Goal: Information Seeking & Learning: Learn about a topic

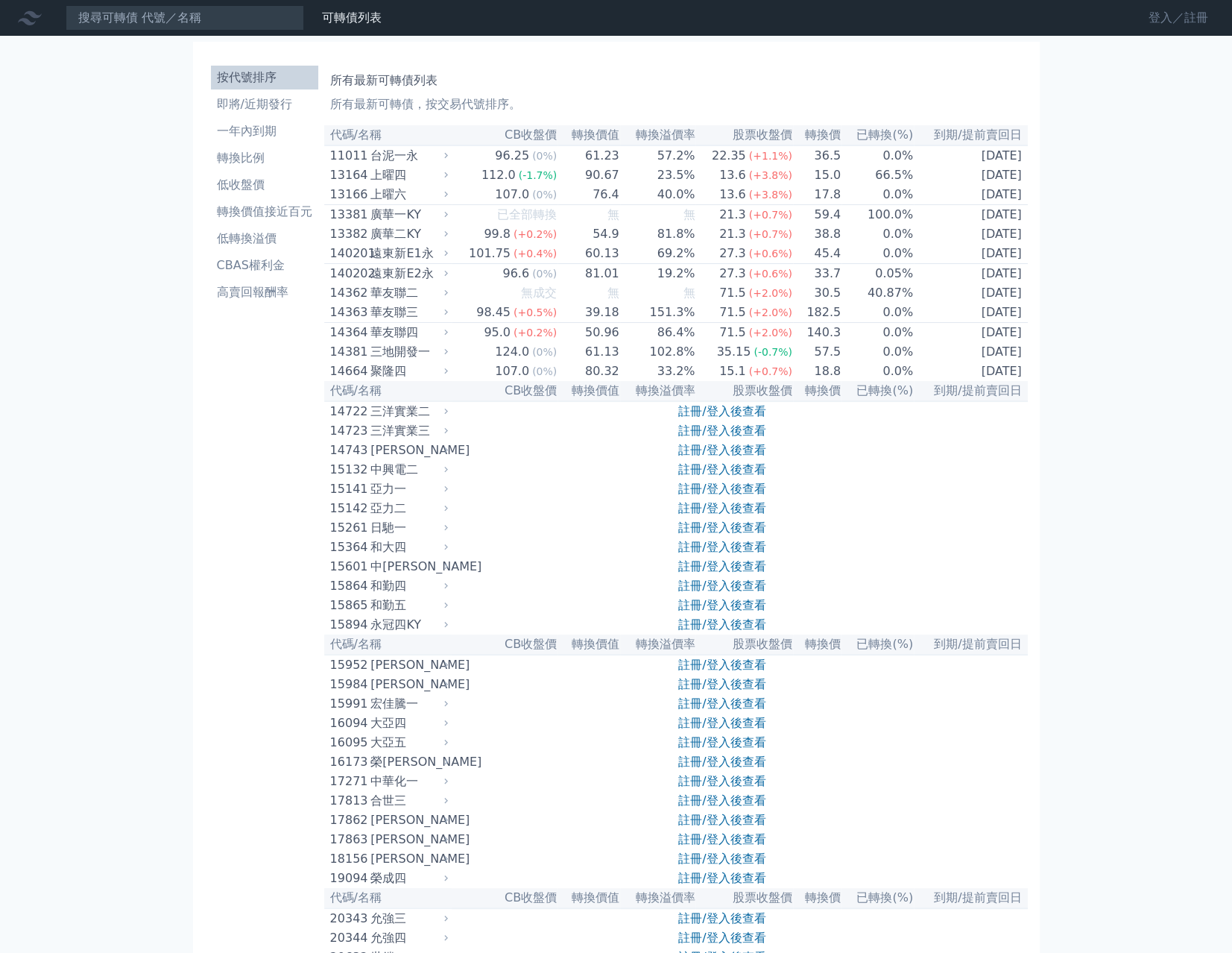
click at [1159, 20] on link "登入／註冊" at bounding box center [1178, 18] width 83 height 24
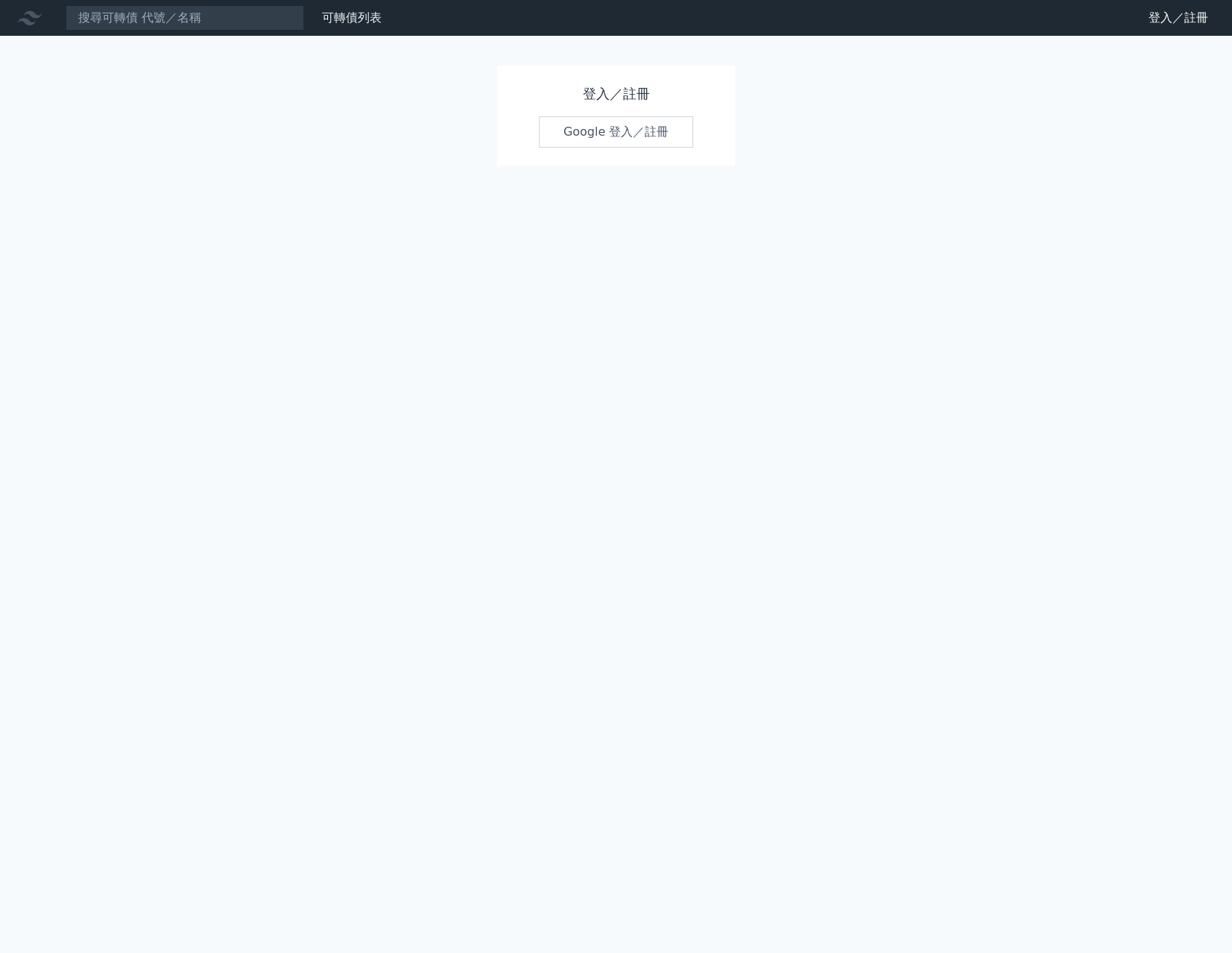
click at [539, 132] on link "Google 登入／註冊" at bounding box center [616, 132] width 155 height 31
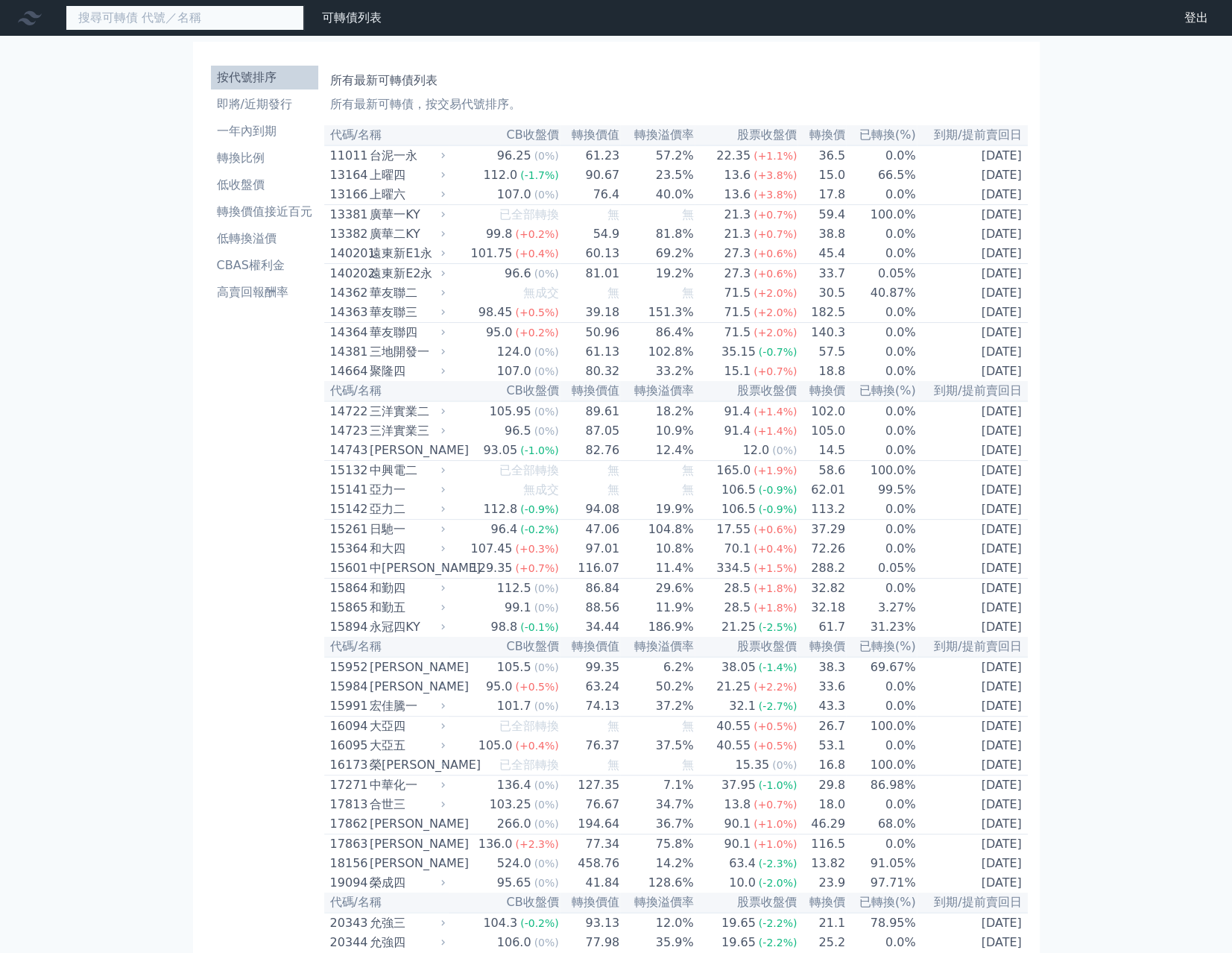
click at [128, 25] on input at bounding box center [184, 18] width 239 height 25
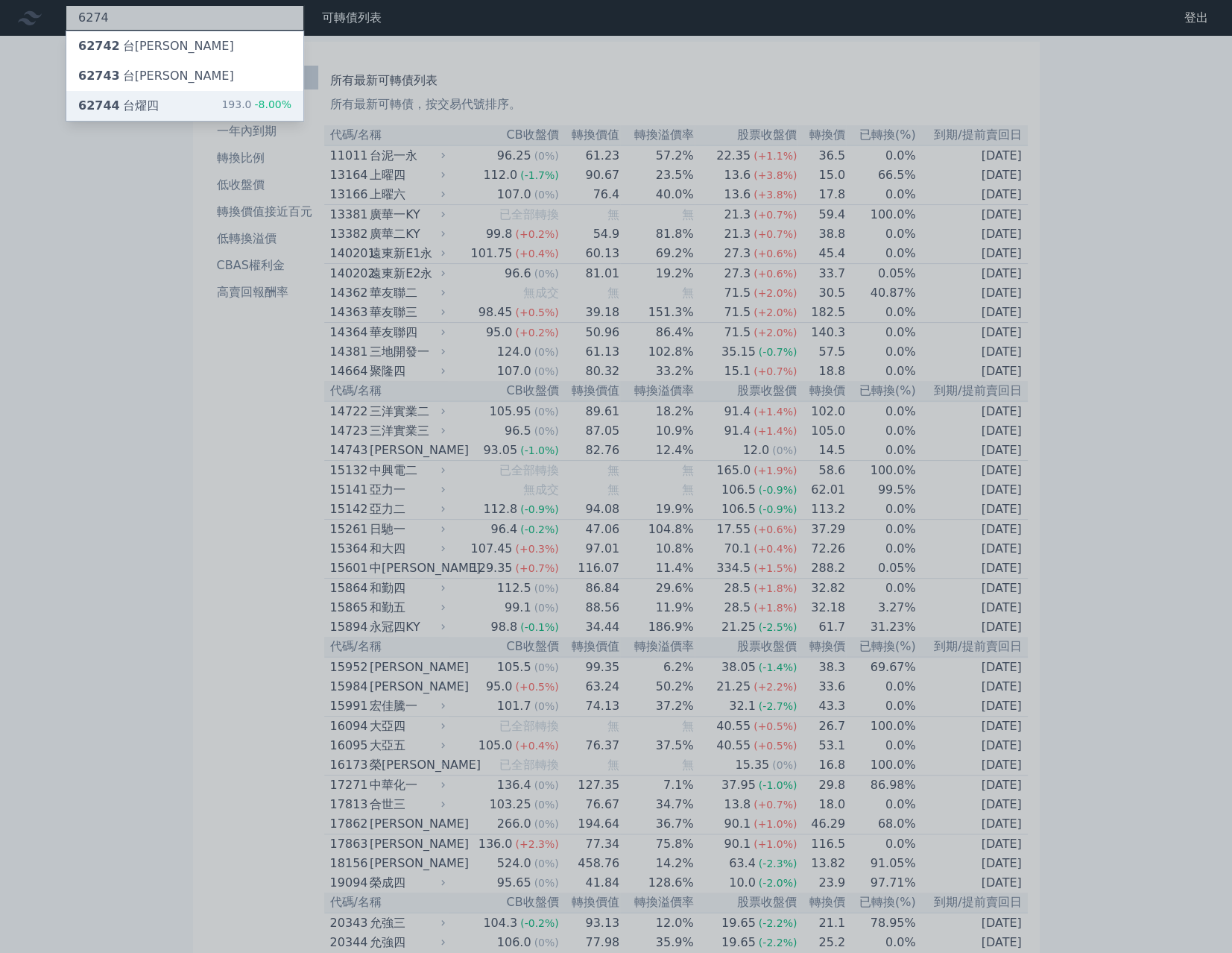
type input "6274"
click at [149, 109] on div "62744 台[PERSON_NAME]" at bounding box center [118, 105] width 81 height 18
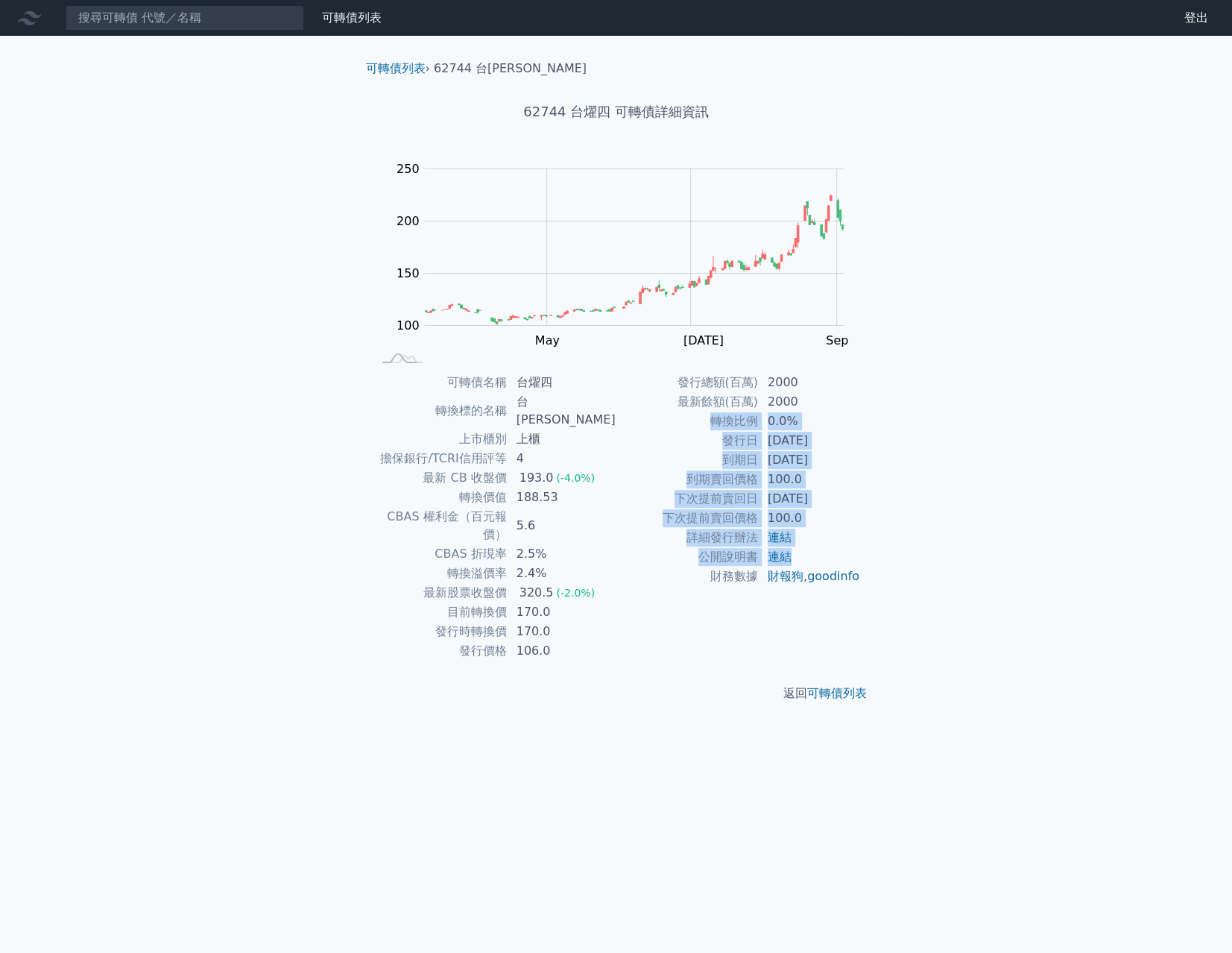
drag, startPoint x: 701, startPoint y: 424, endPoint x: 814, endPoint y: 563, distance: 179.1
click at [814, 563] on tbody "發行總額(百萬) 2000 最新餘額(百萬) 2000 轉換比例 0.0% 發行日 [DATE] 到期日 [DATE] 到期賣回價格 100.0 下次提前賣回…" at bounding box center [739, 479] width 245 height 213
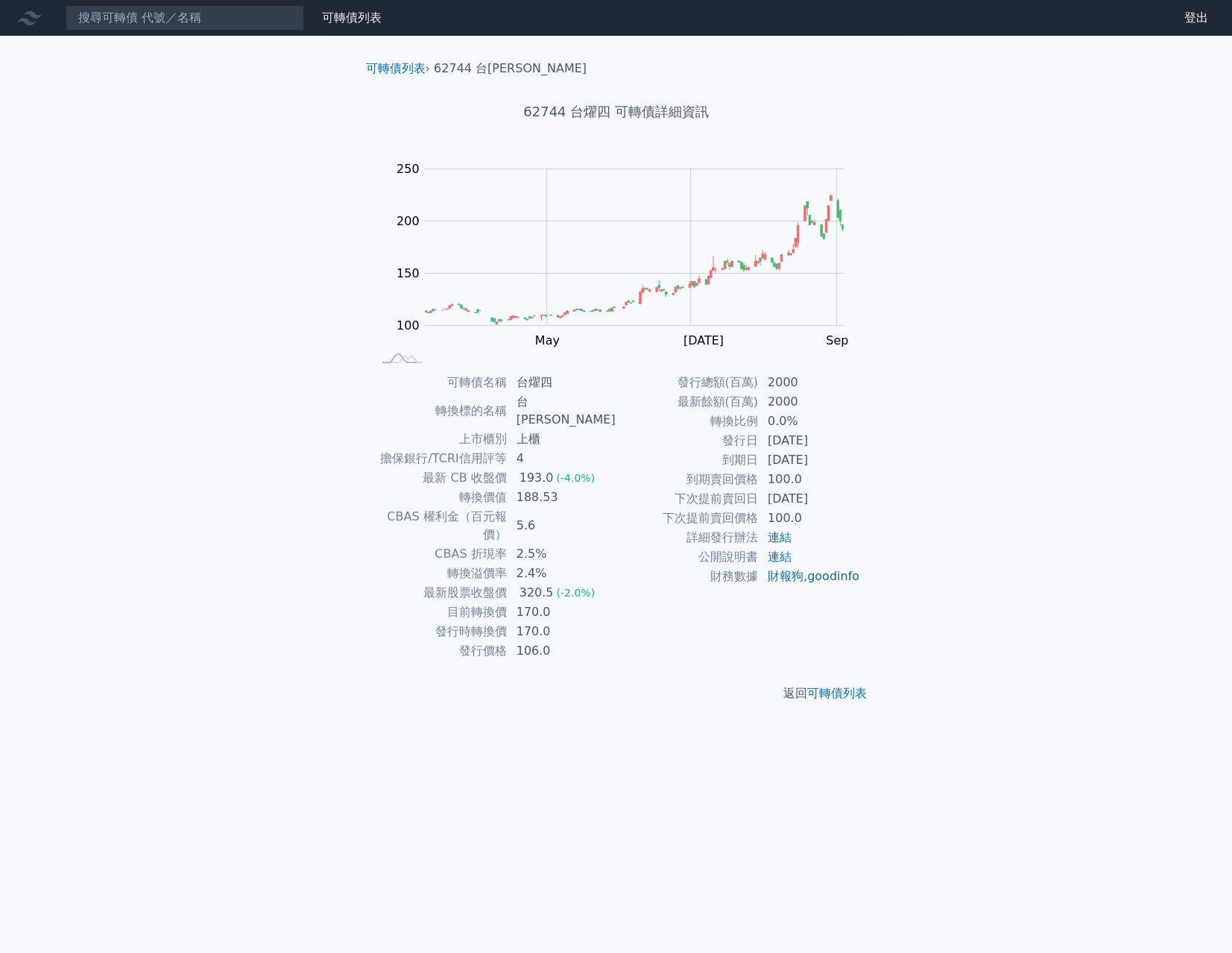
click at [455, 429] on td "上市櫃別" at bounding box center [440, 438] width 136 height 20
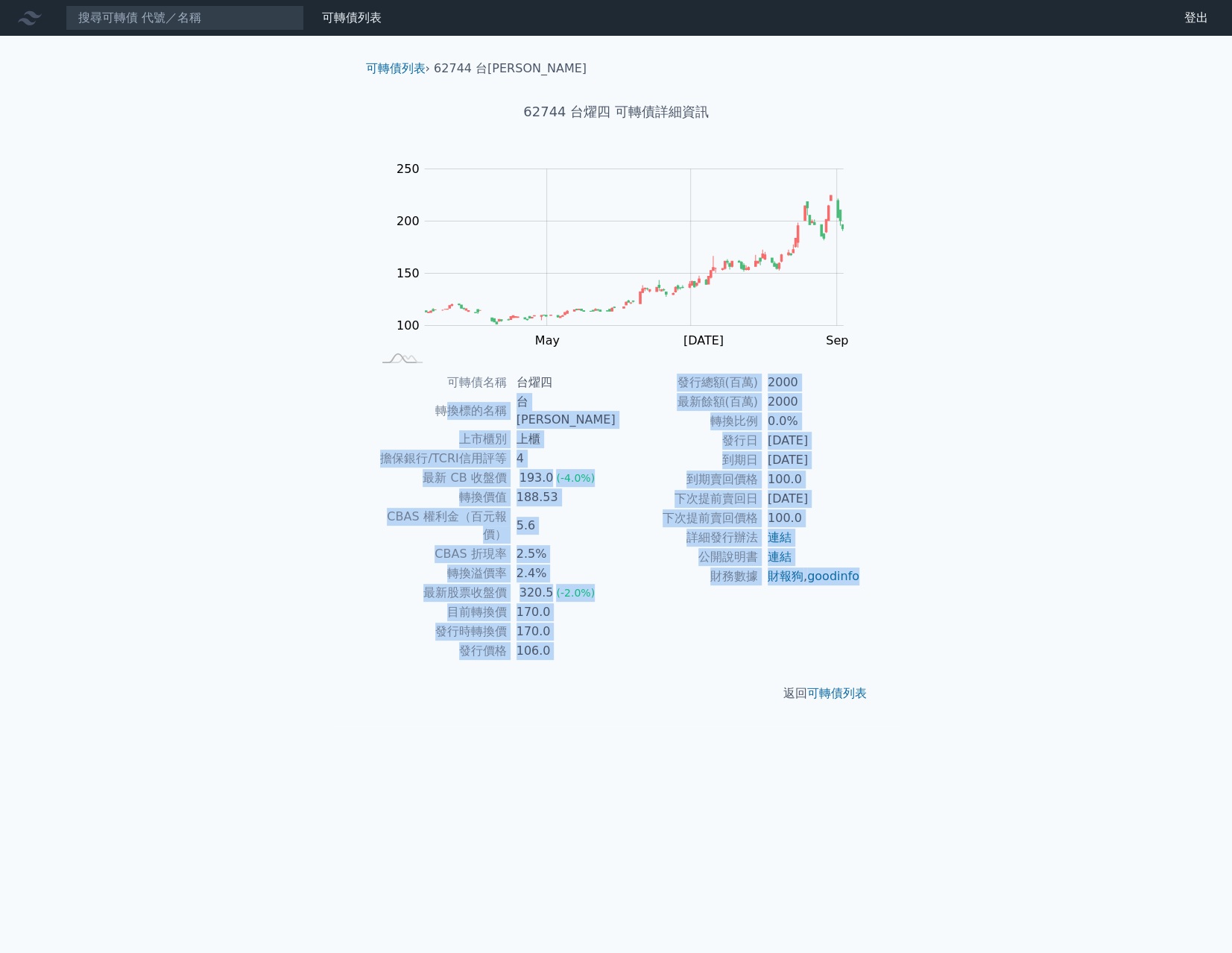
drag, startPoint x: 448, startPoint y: 407, endPoint x: 832, endPoint y: 597, distance: 428.4
click at [832, 597] on div "可轉債名稱 台燿四 轉換標的名稱 台燿 上市櫃別 上櫃 擔保銀行/TCRI信用評等 4 最新 CB 收盤價 193.0 (-4.0%) 轉換價值 188.53…" at bounding box center [616, 516] width 525 height 288
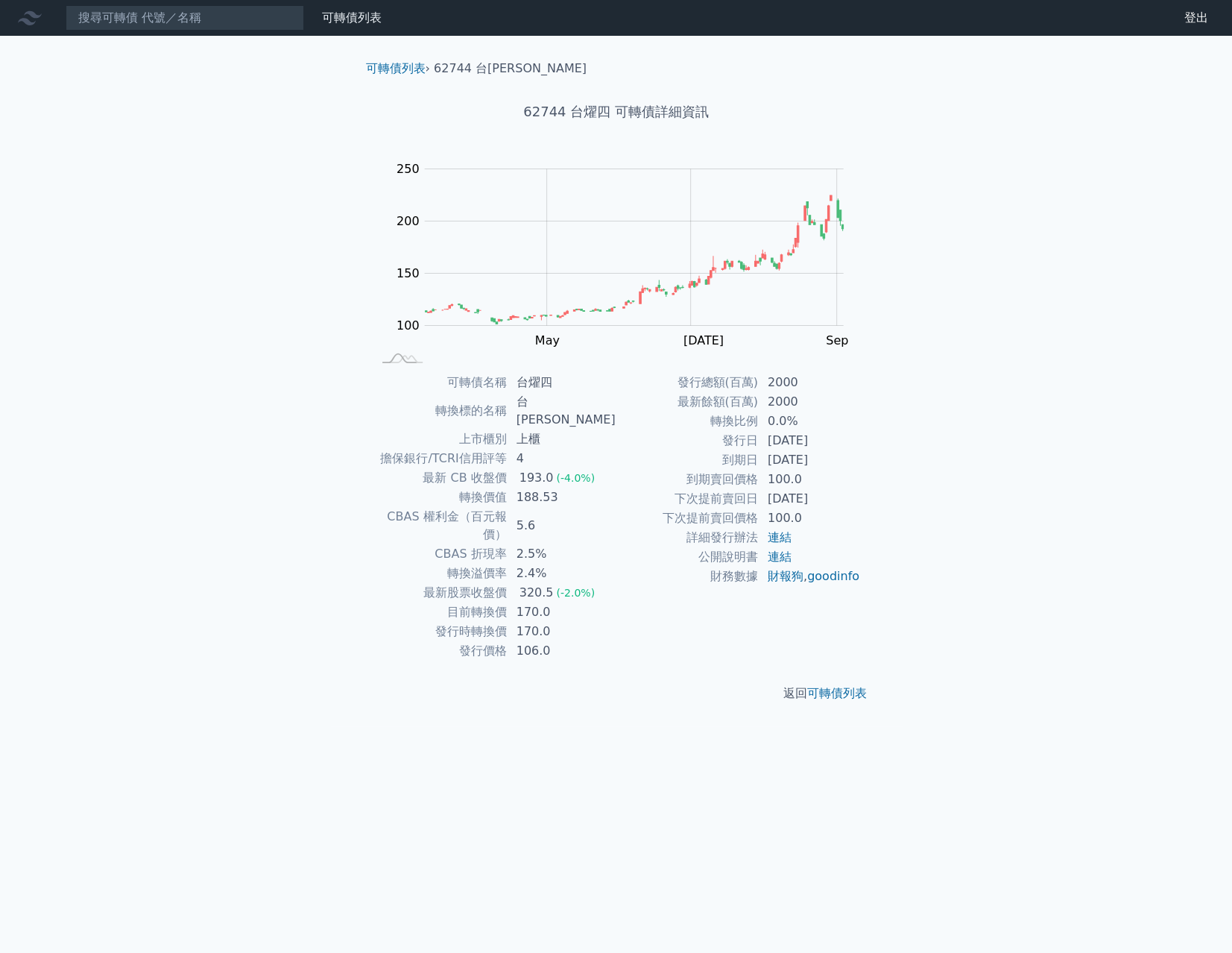
click at [417, 661] on div "返回 可轉債列表" at bounding box center [616, 693] width 525 height 65
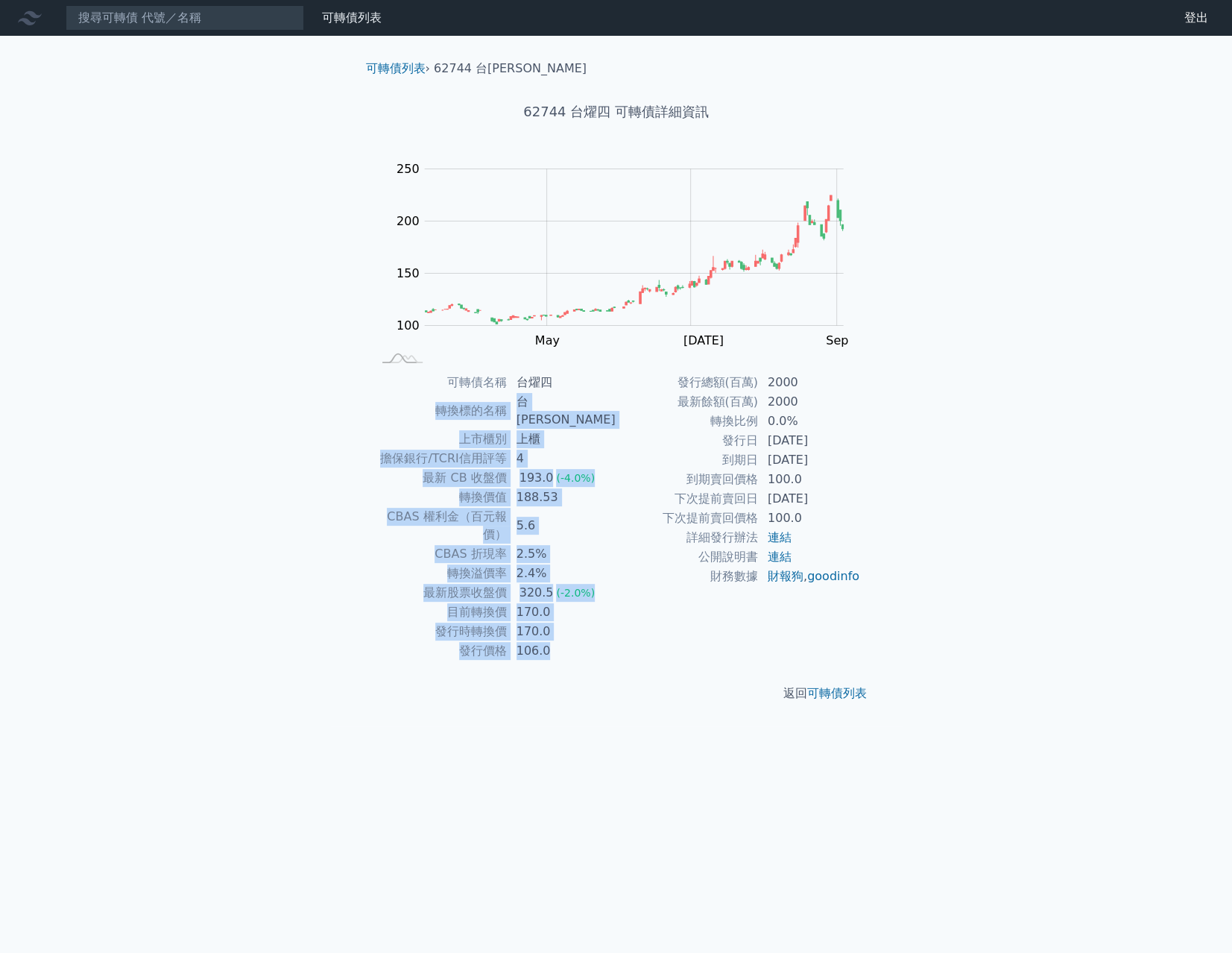
drag, startPoint x: 582, startPoint y: 614, endPoint x: 413, endPoint y: 313, distance: 345.2
click at [413, 313] on div "可轉債列表 › 62744 台燿四 62744 台燿四 可轉債詳細資訊 Zoom Out 100 60 80 100 120 140 300 250 200 …" at bounding box center [616, 381] width 525 height 691
click at [435, 544] on td "CBAS 折現率" at bounding box center [440, 554] width 136 height 20
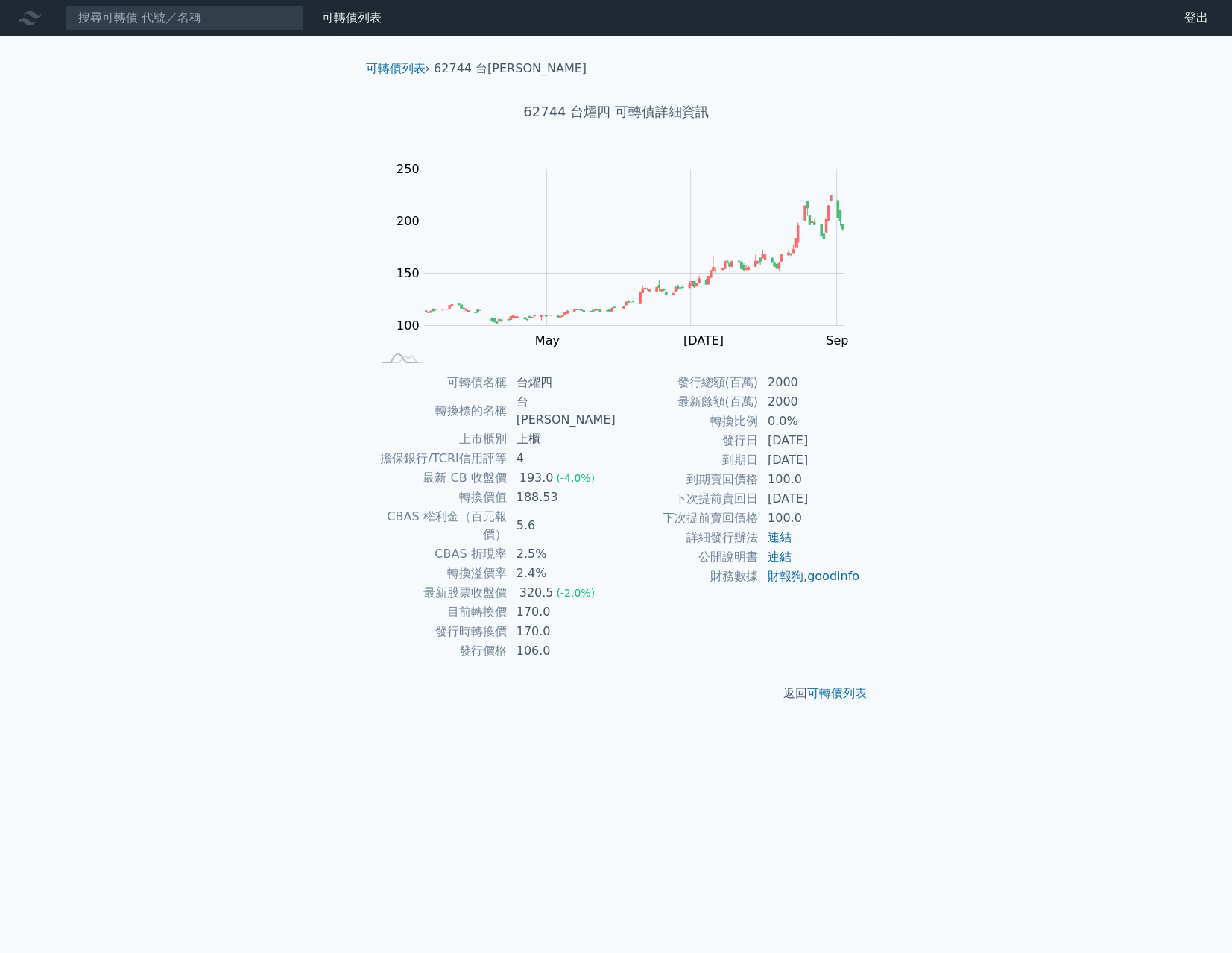
click at [140, 38] on div "可轉債列表 財務數據 可轉債列表 財務數據 登出 登出 可轉債列表 › 62744 台燿四 62744 台燿四 可轉債詳細資訊 Zoom Out 100 60…" at bounding box center [616, 476] width 1232 height 953
click at [143, 23] on input at bounding box center [184, 18] width 239 height 25
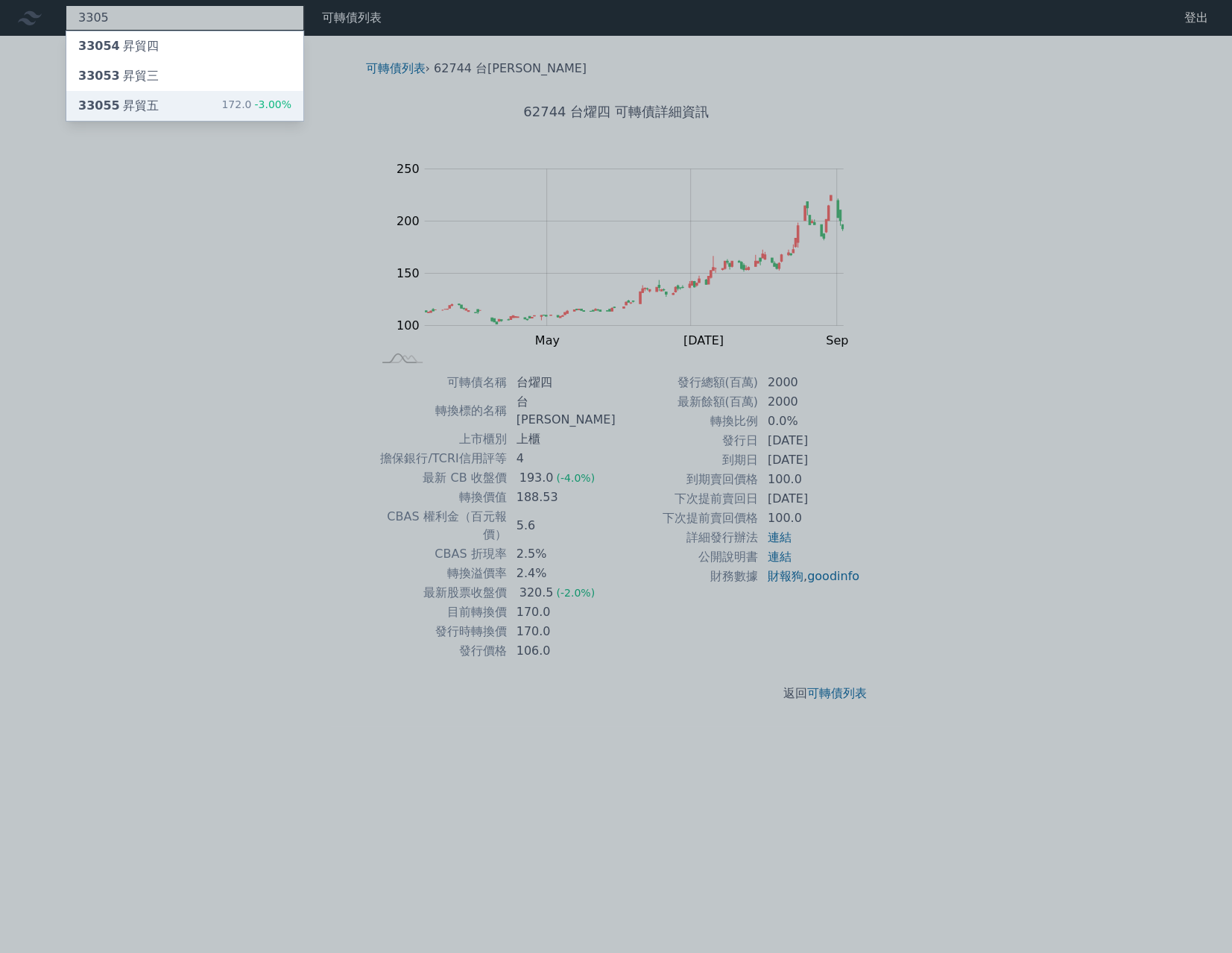
type input "3305"
click at [172, 104] on div "33055 昇貿五 172.0 -3.00%" at bounding box center [184, 105] width 237 height 30
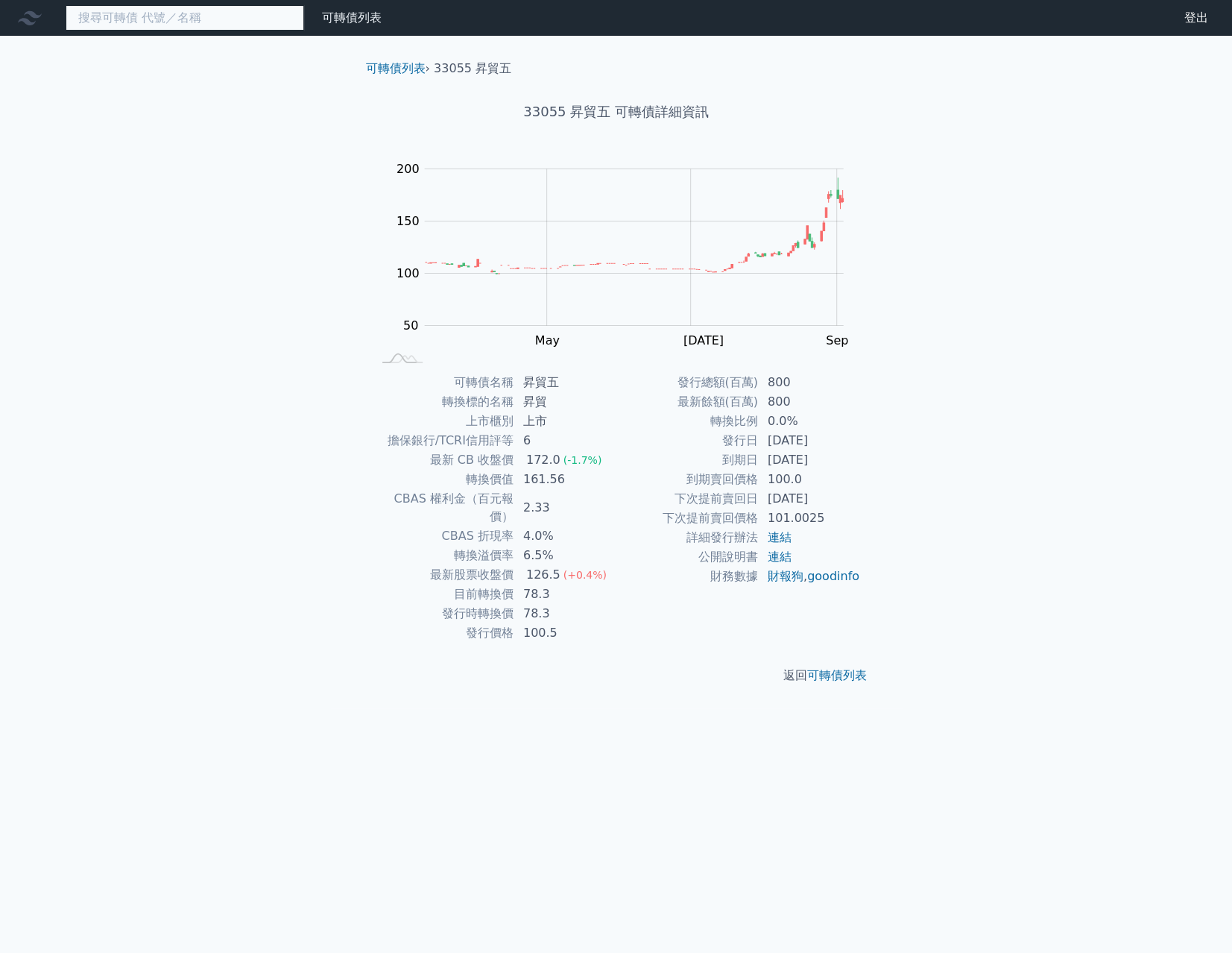
click at [179, 21] on input at bounding box center [184, 18] width 239 height 25
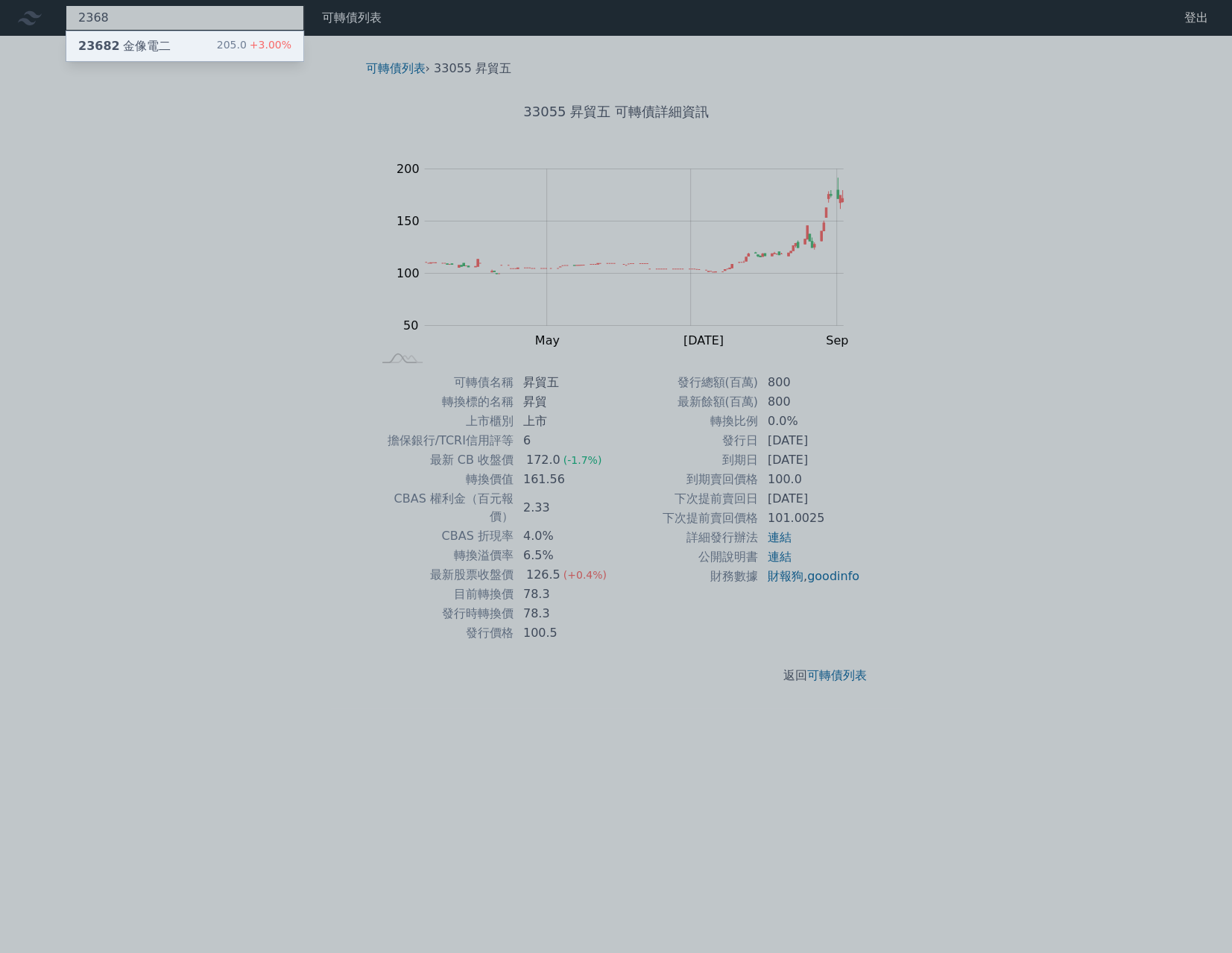
type input "2368"
click at [211, 50] on div "23682 金像電二 205.0 +3.00%" at bounding box center [184, 46] width 237 height 30
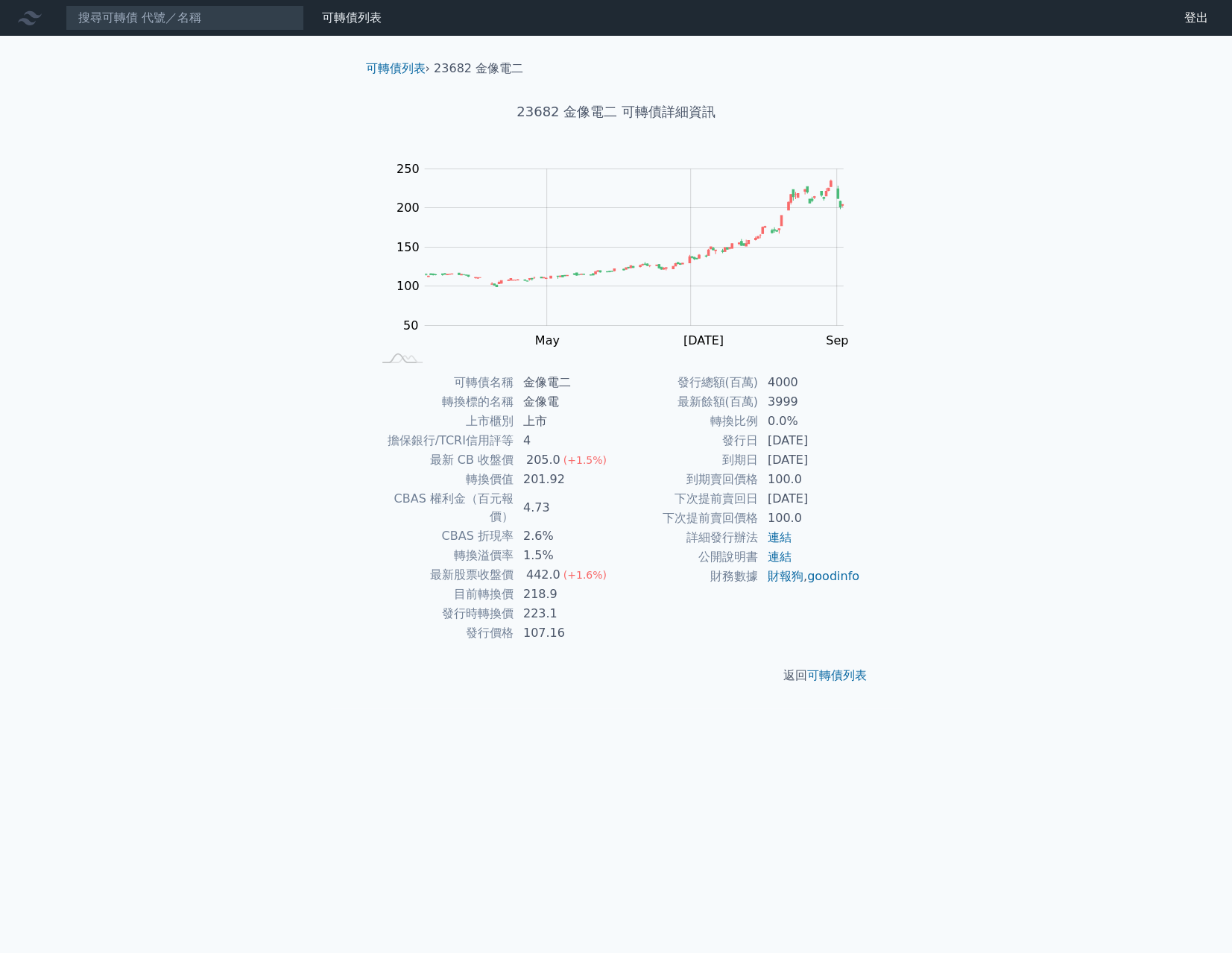
click at [18, 9] on icon at bounding box center [30, 18] width 24 height 24
click at [29, 15] on icon at bounding box center [30, 18] width 24 height 24
click at [383, 70] on link "可轉債列表" at bounding box center [396, 68] width 59 height 14
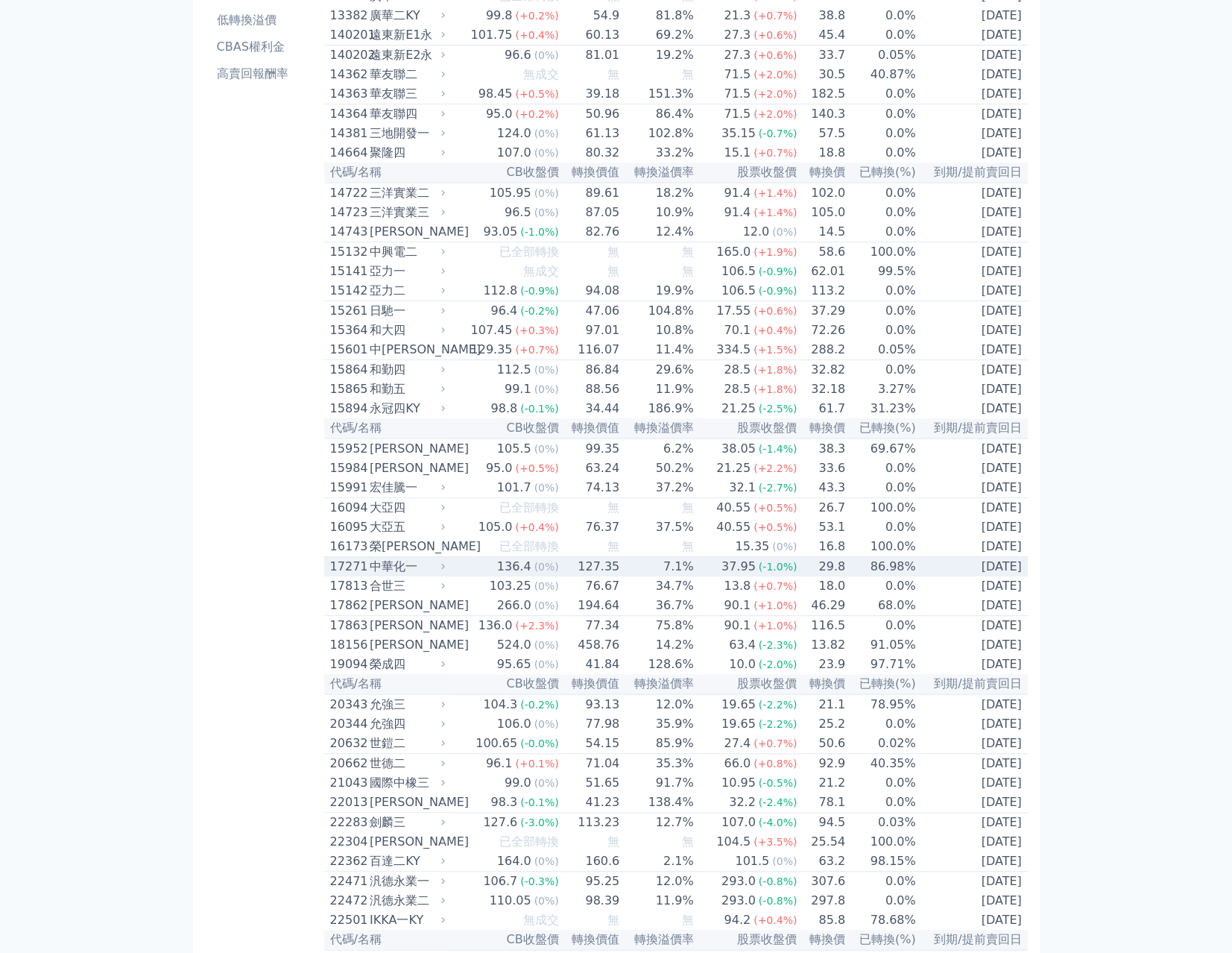
scroll to position [259, 0]
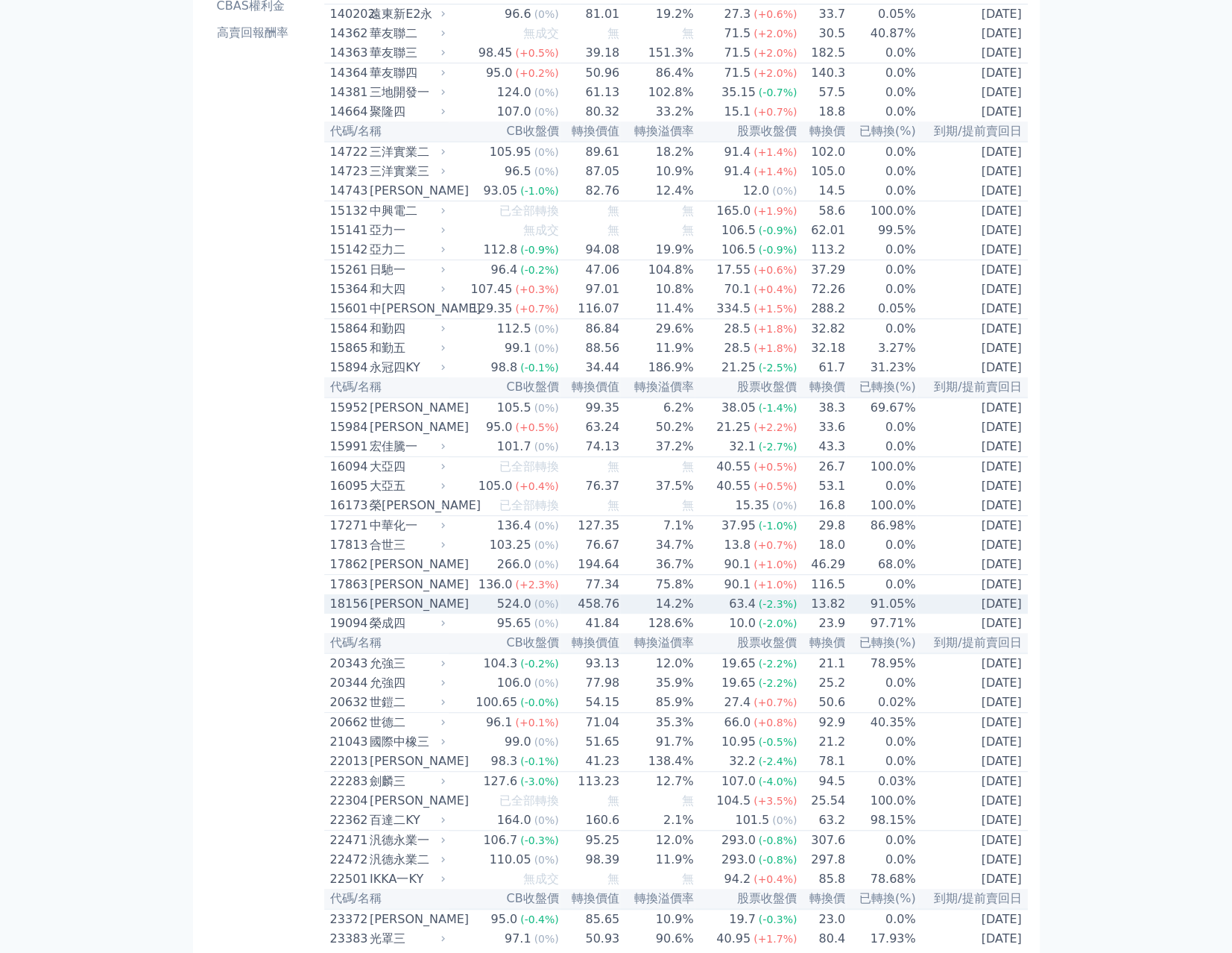
click at [902, 613] on td "91.05%" at bounding box center [880, 603] width 70 height 20
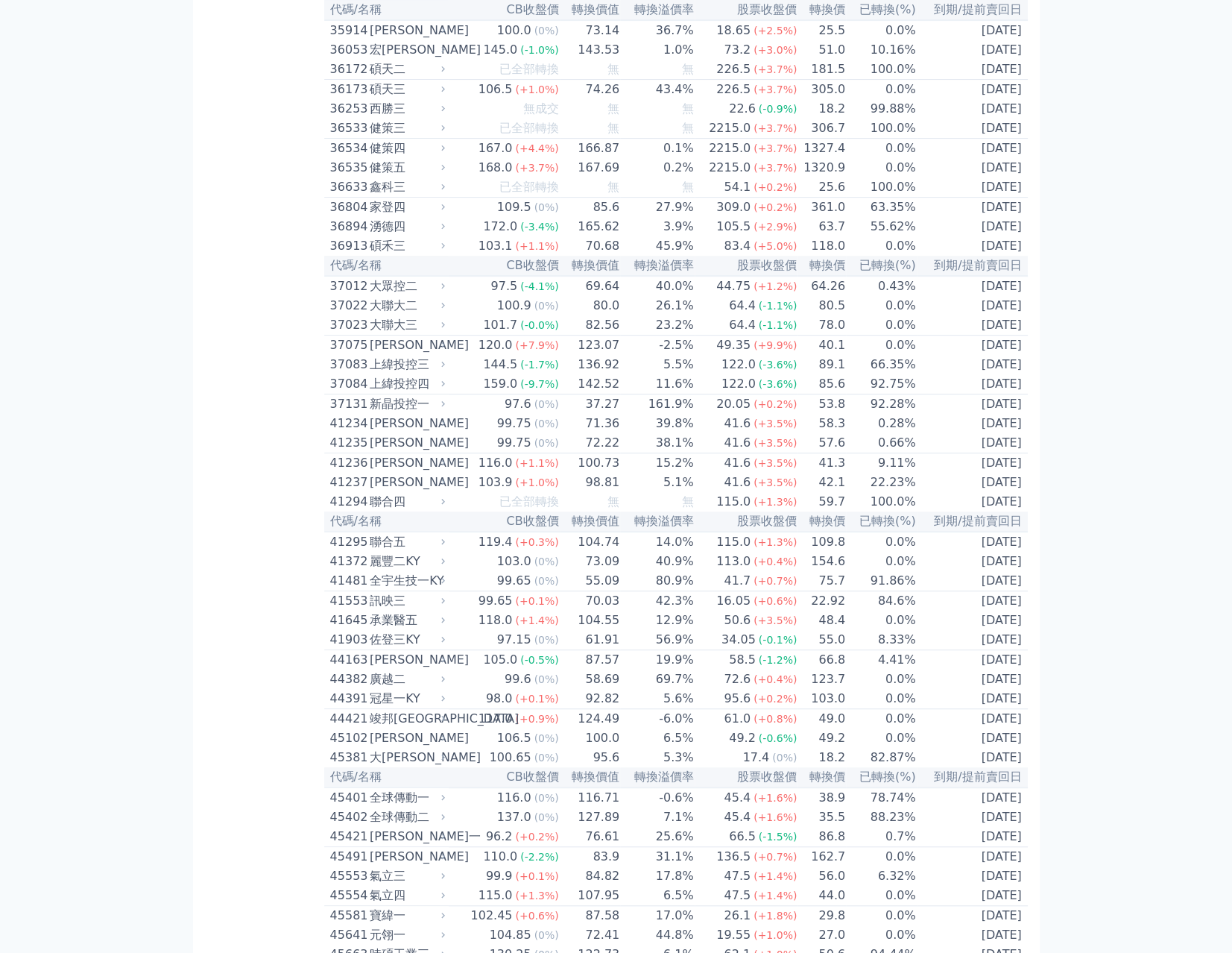
scroll to position [3978, 0]
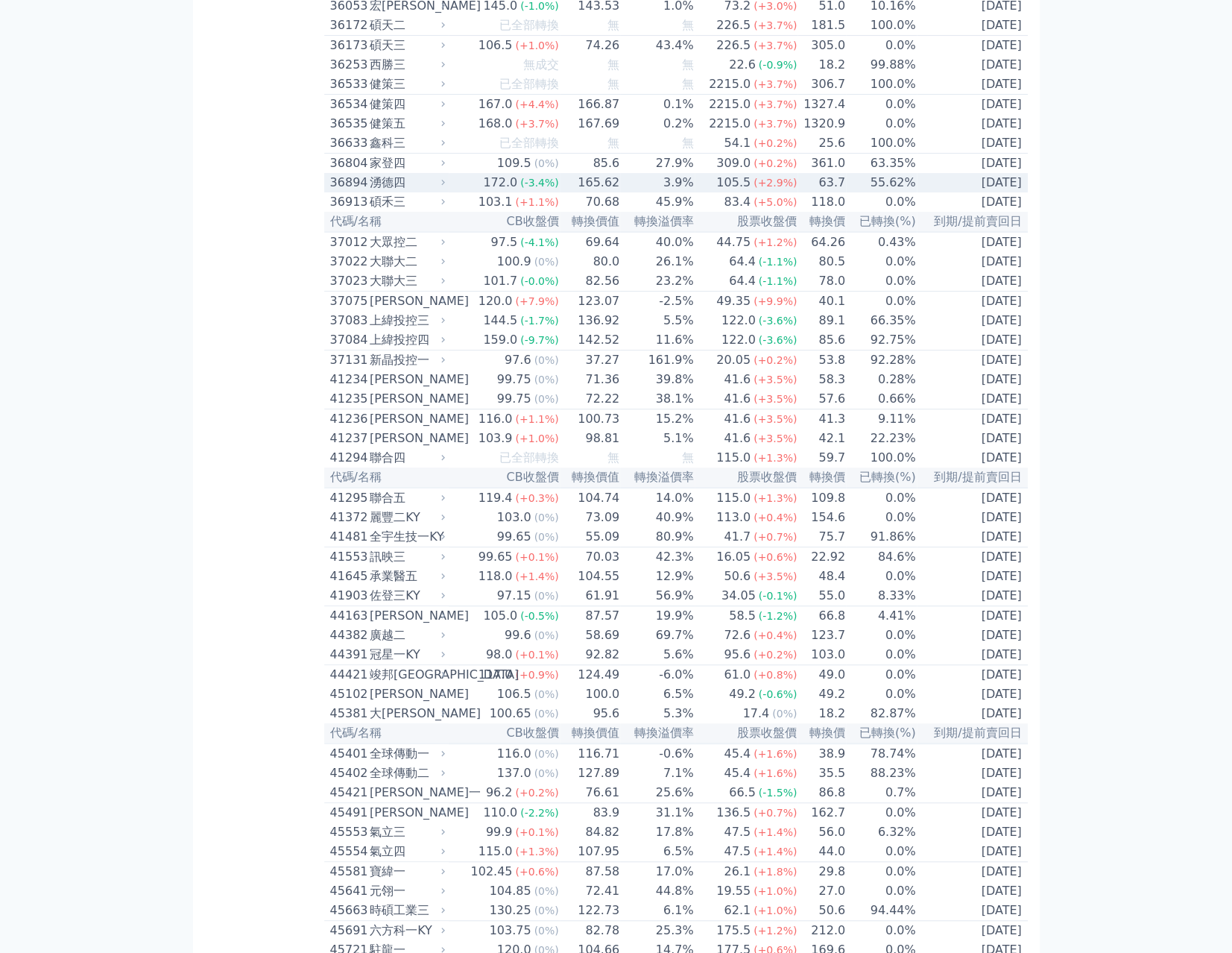
click at [896, 192] on td "55.62%" at bounding box center [880, 183] width 70 height 20
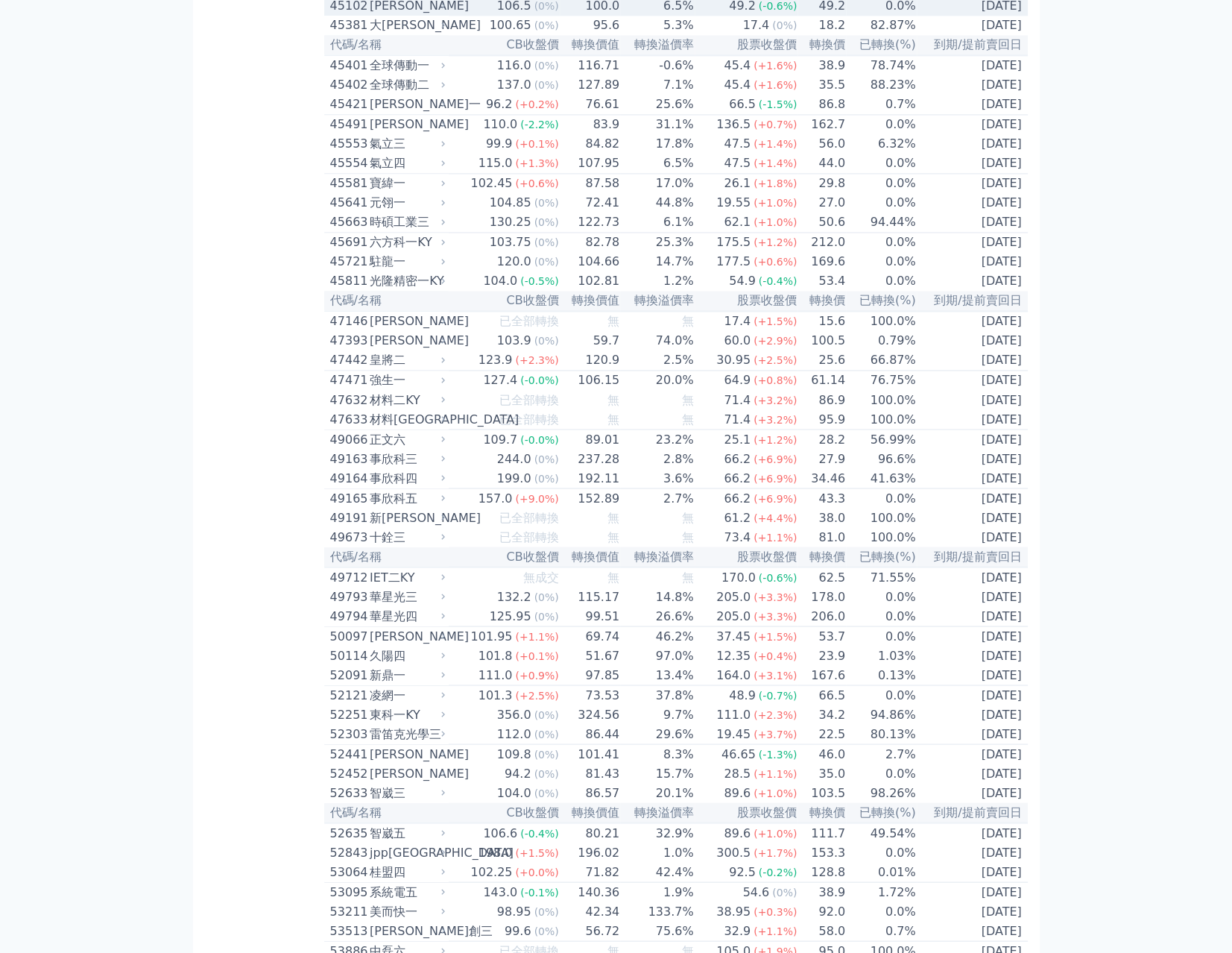
scroll to position [5188, 0]
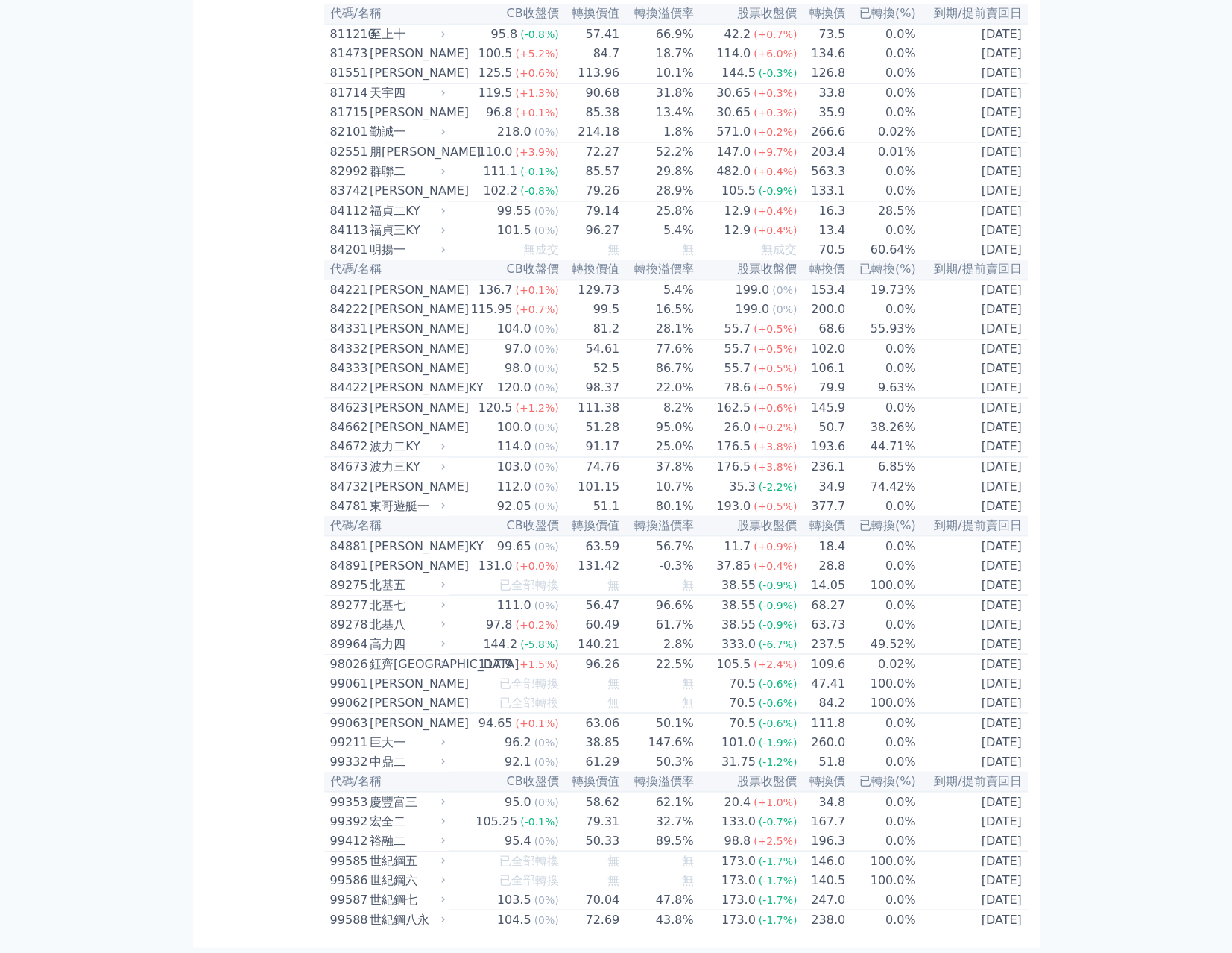
scroll to position [9386, 0]
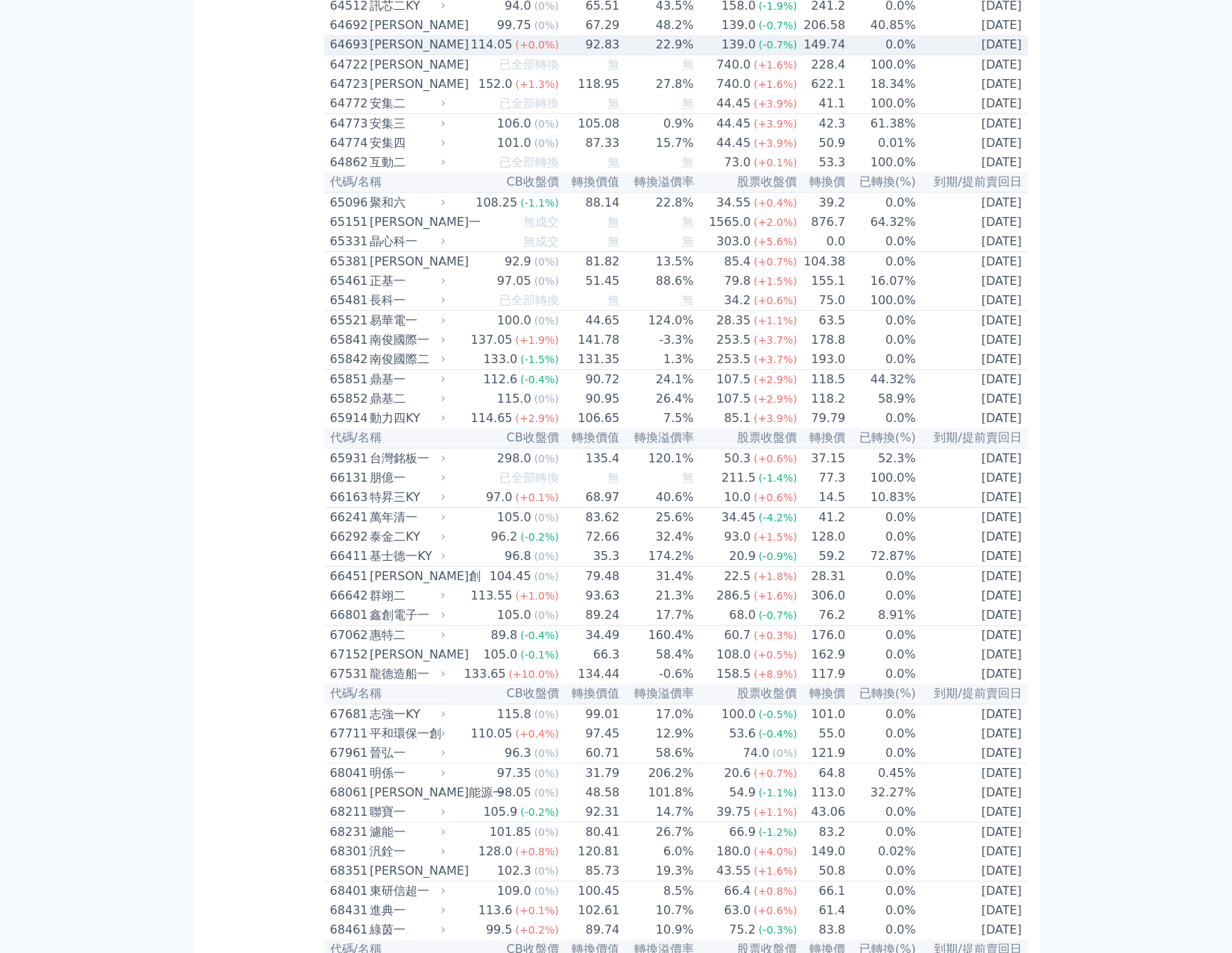
scroll to position [7311, 0]
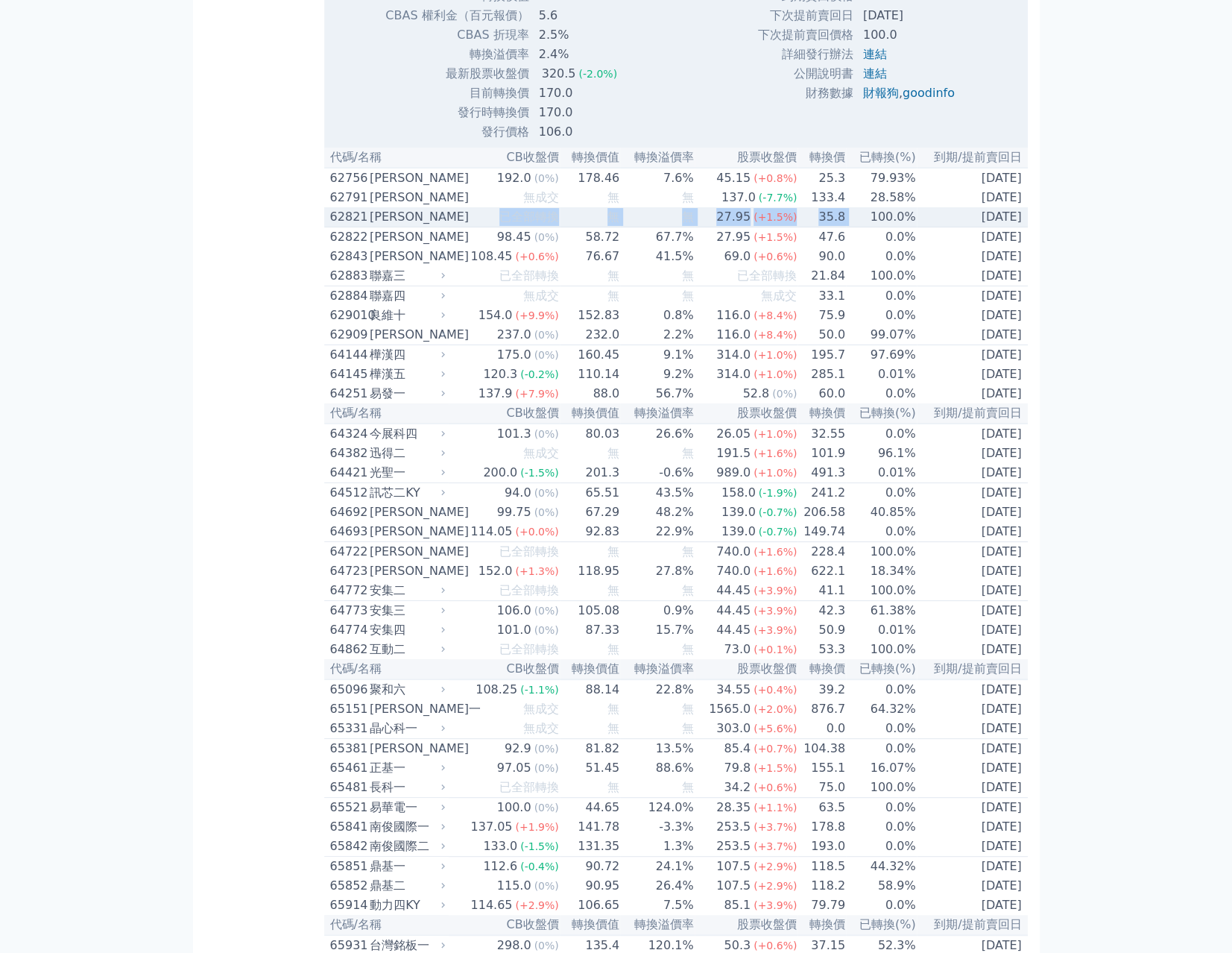
drag, startPoint x: 464, startPoint y: 324, endPoint x: 1001, endPoint y: 606, distance: 606.5
